Goal: Task Accomplishment & Management: Use online tool/utility

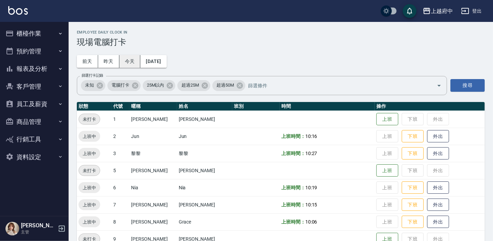
click at [125, 64] on button "今天" at bounding box center [129, 61] width 21 height 13
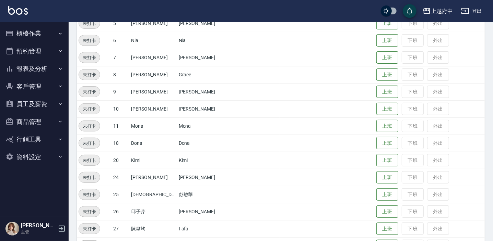
scroll to position [124, 0]
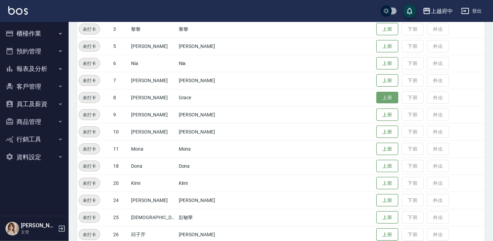
click at [376, 97] on button "上班" at bounding box center [387, 98] width 22 height 12
click at [390, 99] on td "上班 下班 外出" at bounding box center [429, 97] width 110 height 17
click at [401, 99] on button "下班" at bounding box center [412, 98] width 22 height 12
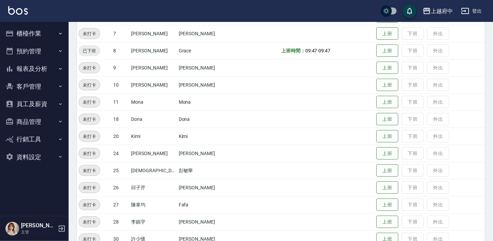
scroll to position [187, 0]
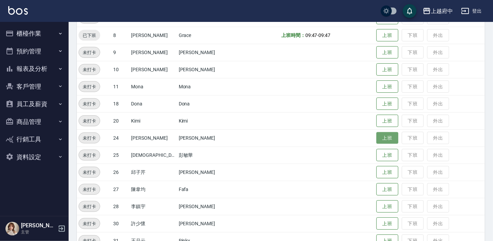
click at [376, 139] on button "上班" at bounding box center [387, 138] width 22 height 12
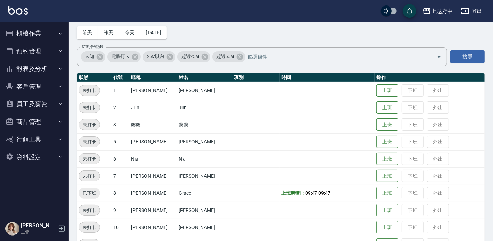
scroll to position [31, 0]
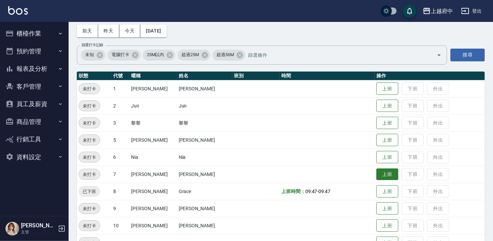
click at [381, 175] on button "上班" at bounding box center [387, 175] width 22 height 12
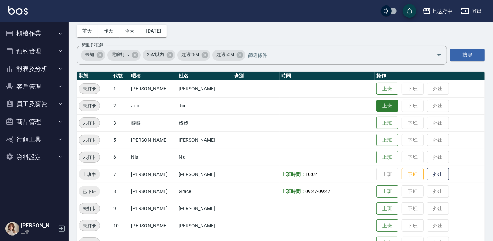
click at [386, 105] on button "上班" at bounding box center [387, 106] width 22 height 12
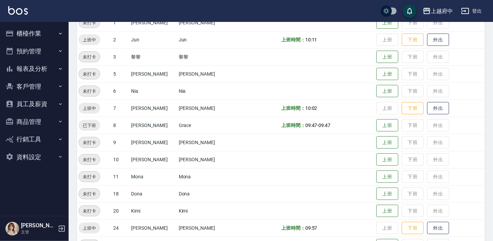
scroll to position [186, 0]
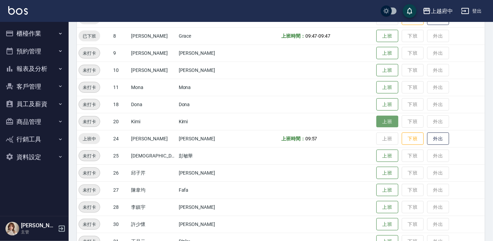
click at [380, 117] on button "上班" at bounding box center [387, 122] width 22 height 12
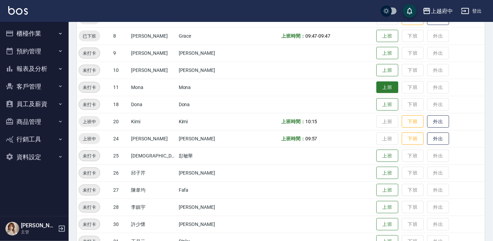
click at [379, 85] on button "上班" at bounding box center [387, 88] width 22 height 12
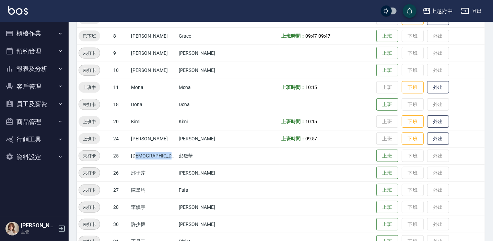
drag, startPoint x: 143, startPoint y: 153, endPoint x: 154, endPoint y: 154, distance: 11.4
click at [163, 154] on tr "未打卡 25 華華 [PERSON_NAME] 上班 下班 外出" at bounding box center [281, 155] width 408 height 17
drag, startPoint x: 137, startPoint y: 154, endPoint x: 192, endPoint y: 159, distance: 55.1
click at [192, 159] on tr "未打卡 25 華華 [PERSON_NAME] 上班 下班 外出" at bounding box center [281, 155] width 408 height 17
click at [191, 159] on td "彭敏華" at bounding box center [204, 155] width 55 height 17
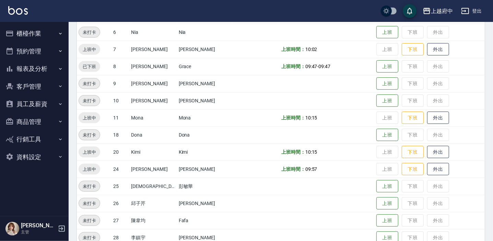
scroll to position [31, 0]
